Goal: Check status

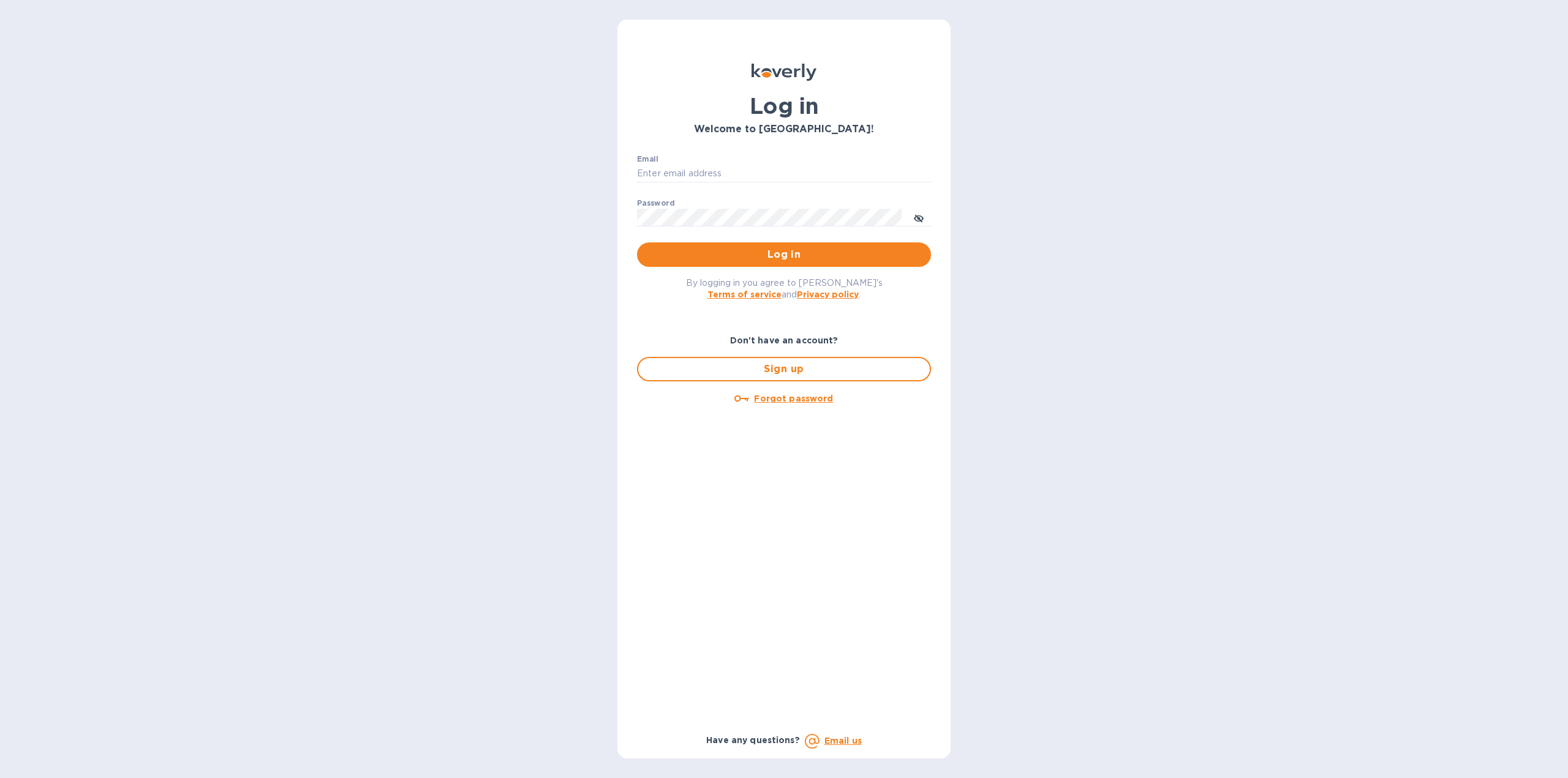
type input "[EMAIL_ADDRESS][DOMAIN_NAME]"
click at [712, 243] on div "Email [EMAIL_ADDRESS][DOMAIN_NAME] ​ Password ​ Log in" at bounding box center [784, 211] width 294 height 113
click at [749, 248] on span "Log in" at bounding box center [783, 254] width 274 height 15
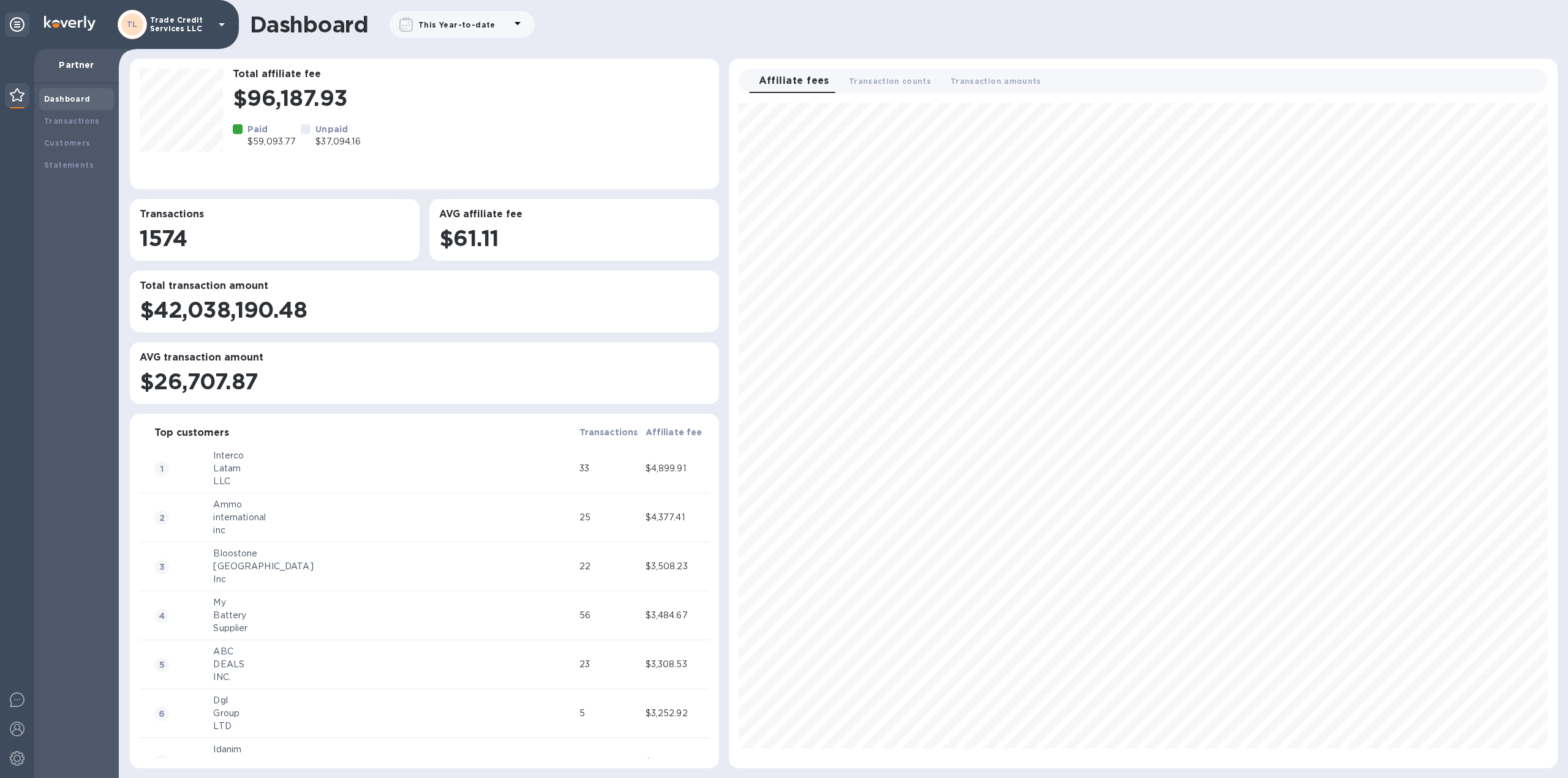
scroll to position [655, 818]
drag, startPoint x: 85, startPoint y: 123, endPoint x: 85, endPoint y: 109, distance: 14.0
click at [85, 120] on b "Transactions" at bounding box center [72, 120] width 56 height 9
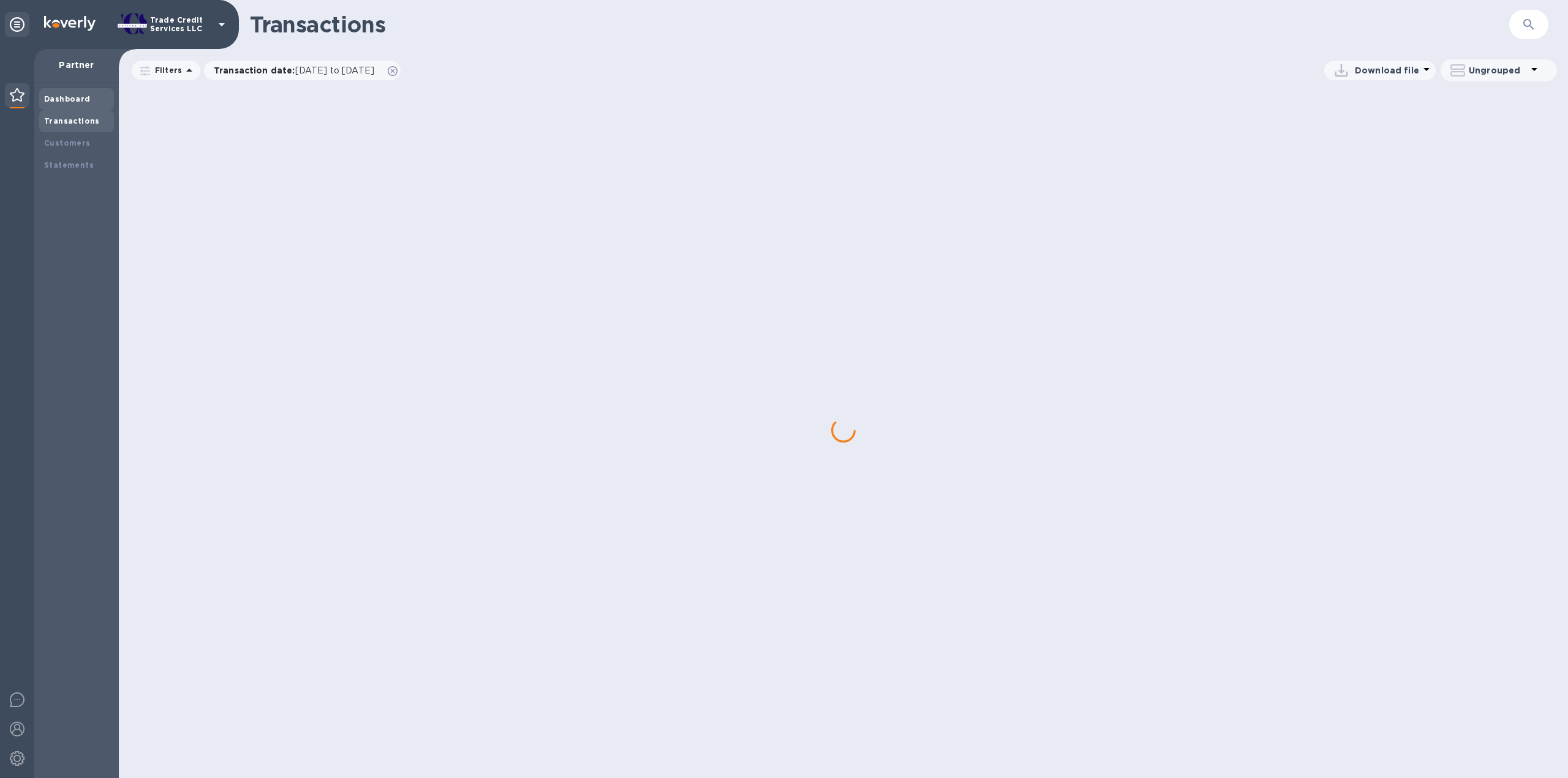
click at [81, 102] on b "Dashboard" at bounding box center [67, 98] width 46 height 9
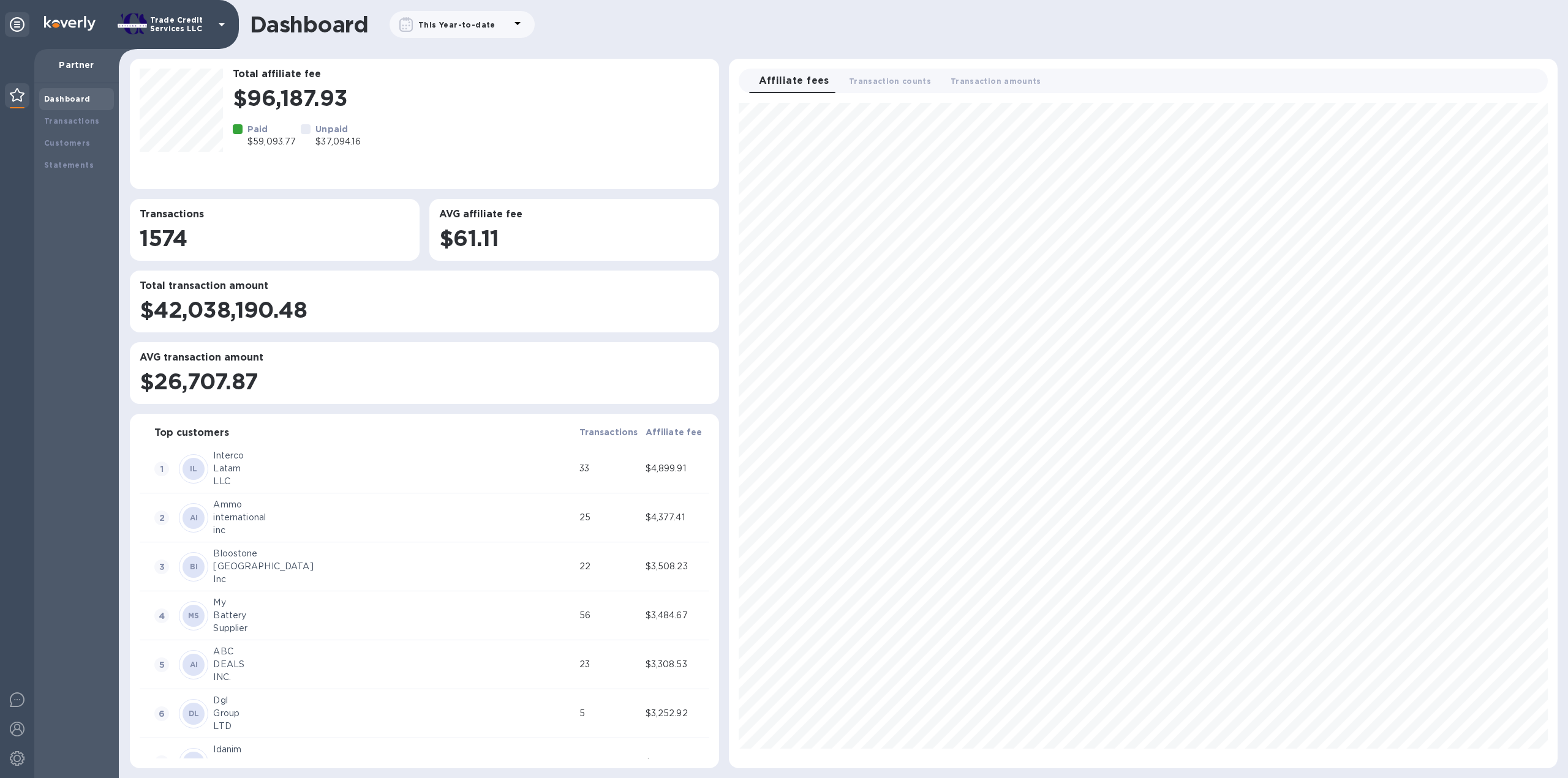
scroll to position [655, 818]
